Goal: Task Accomplishment & Management: Use online tool/utility

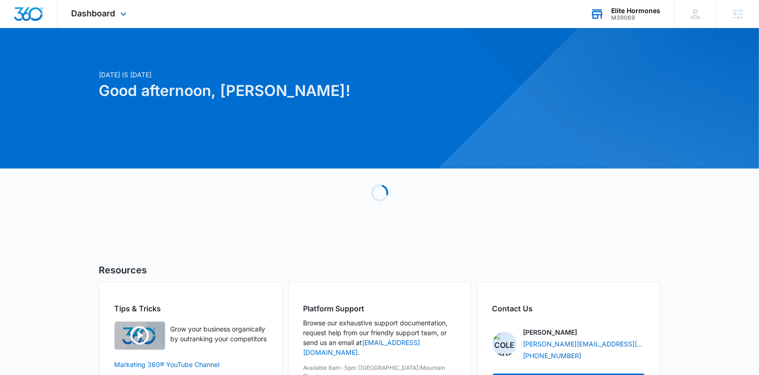
click at [628, 25] on div "Elite Hormones M39069 Your Accounts View All" at bounding box center [625, 14] width 98 height 28
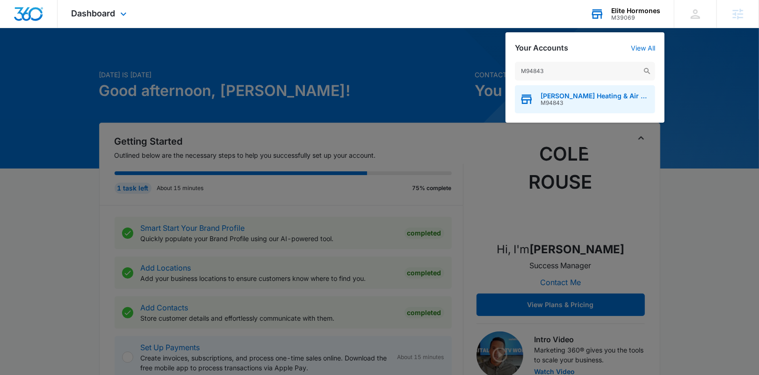
type input "M94843"
click at [568, 91] on div "Survant Heating & Air Conditioning M94843" at bounding box center [585, 99] width 140 height 28
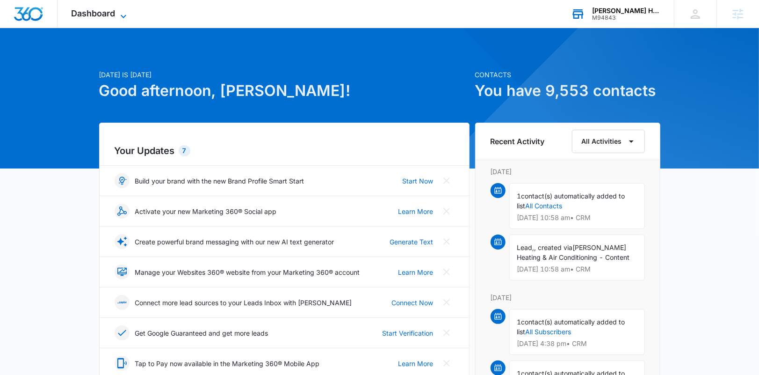
click at [100, 15] on span "Dashboard" at bounding box center [94, 13] width 44 height 10
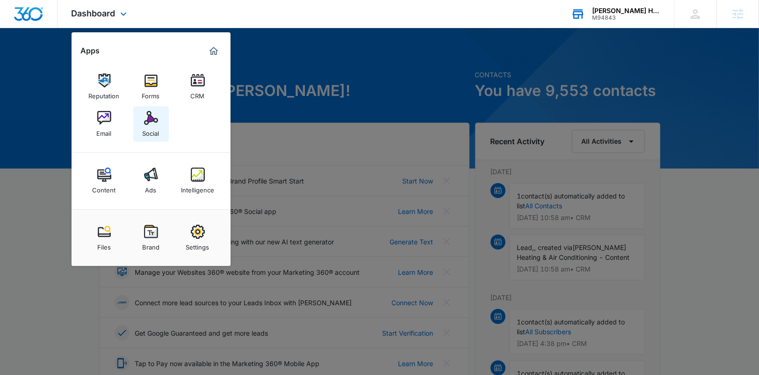
click at [154, 126] on div "Social" at bounding box center [151, 131] width 17 height 12
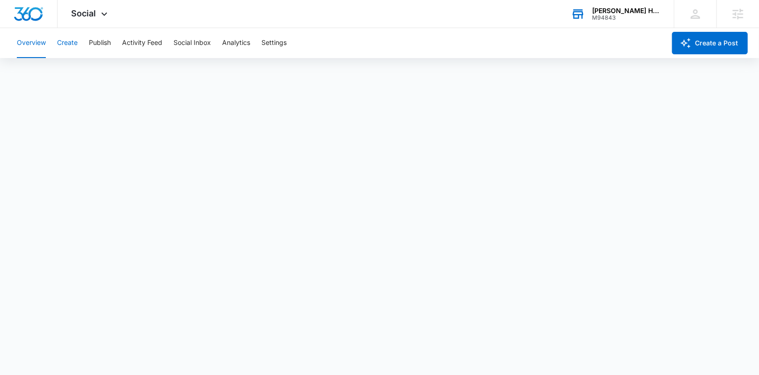
click at [72, 45] on button "Create" at bounding box center [67, 43] width 21 height 30
click at [96, 70] on button "Approvals" at bounding box center [91, 71] width 31 height 26
